Goal: Navigation & Orientation: Find specific page/section

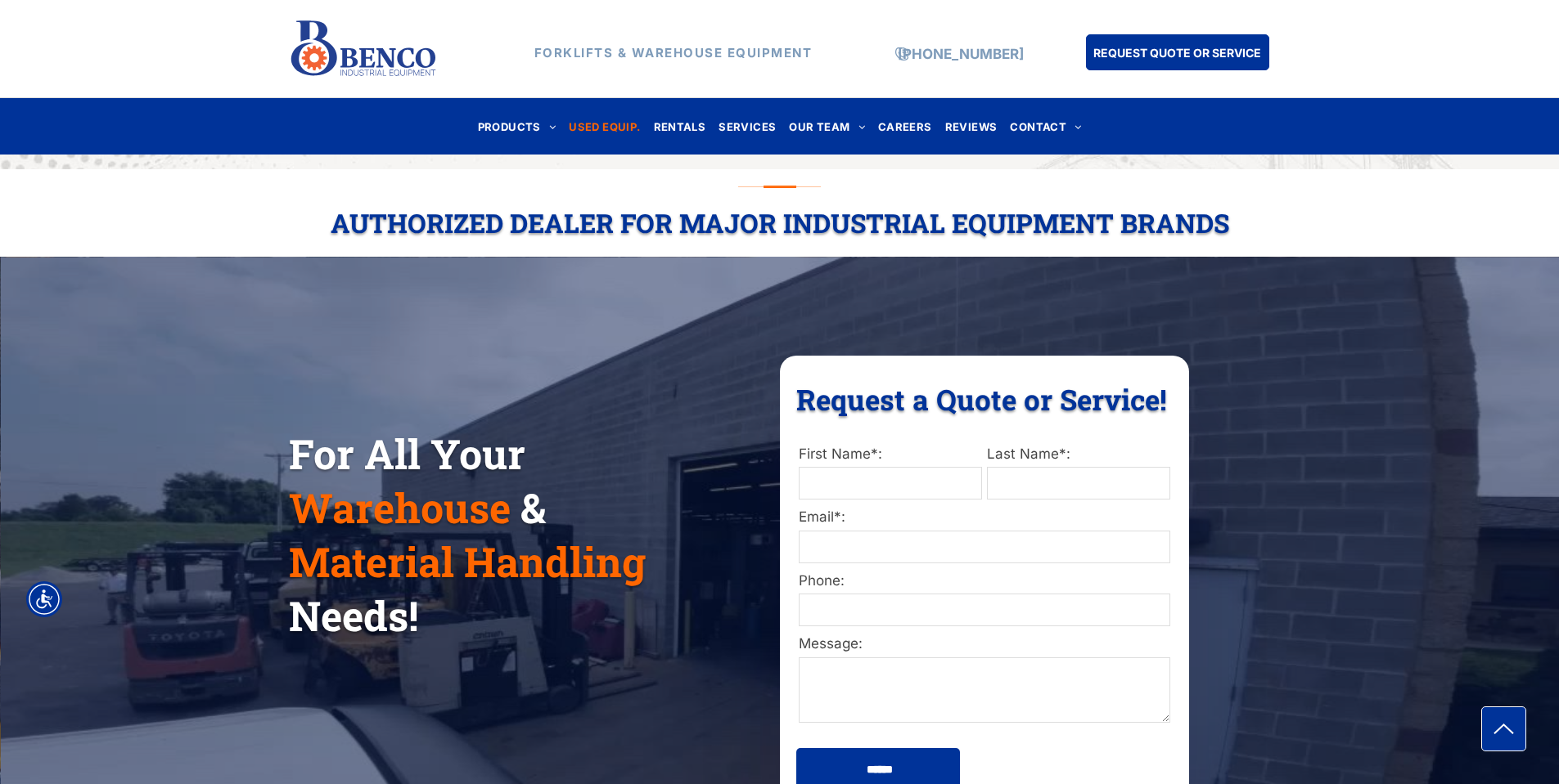
click at [612, 129] on span "USED EQUIP." at bounding box center [604, 126] width 71 height 22
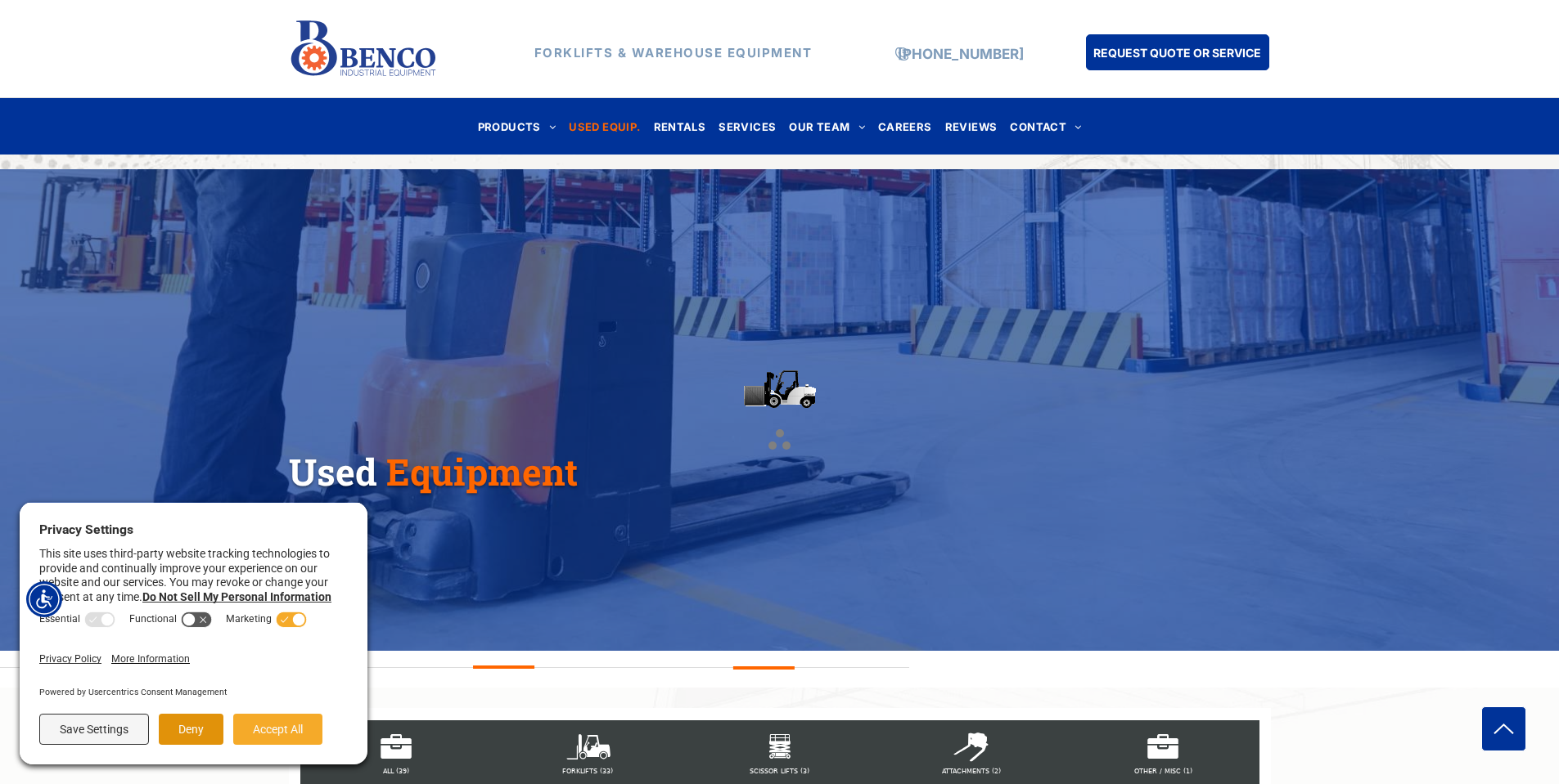
click at [204, 726] on button "Deny" at bounding box center [191, 730] width 65 height 32
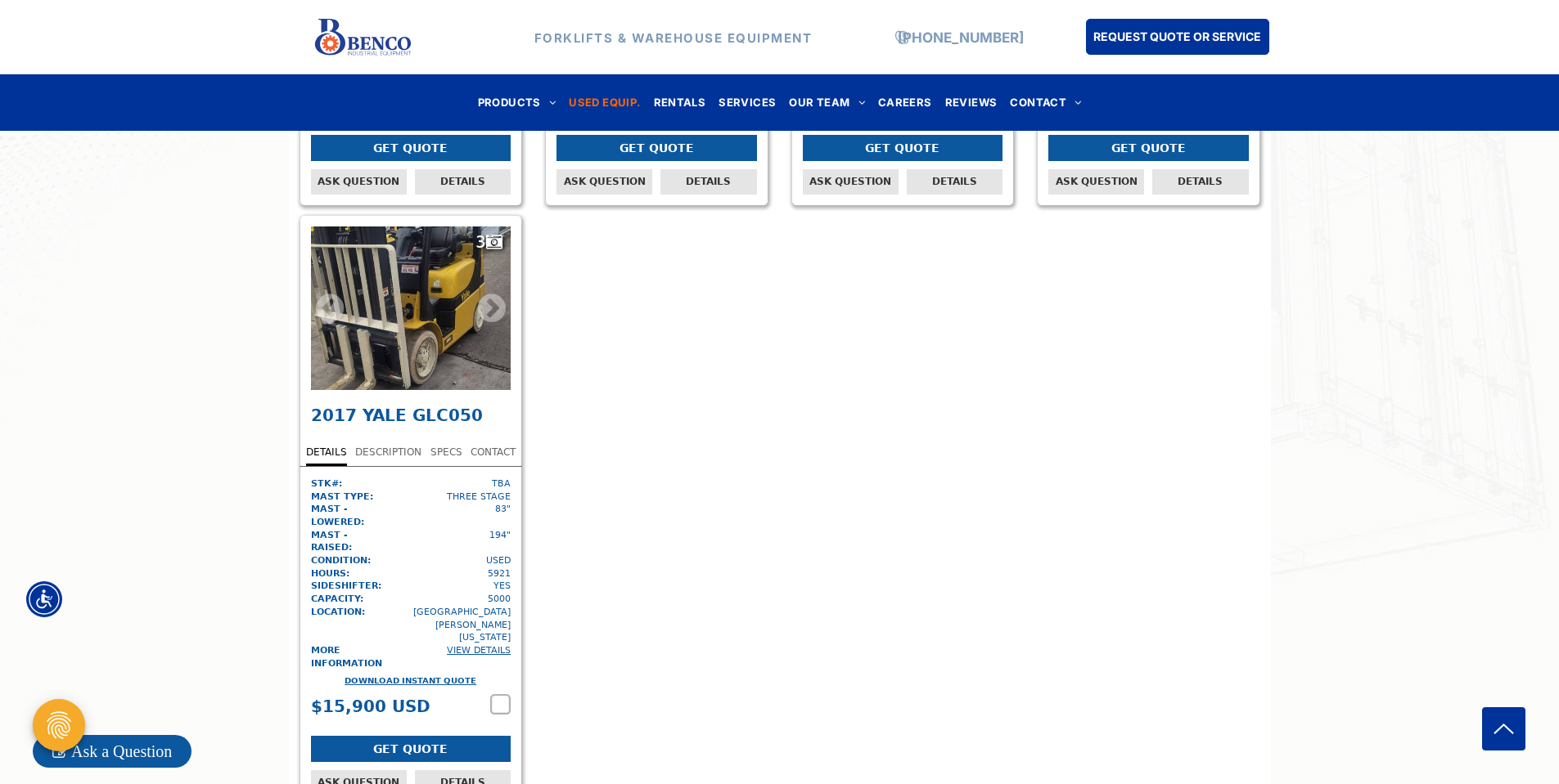
scroll to position [6099, 0]
